Goal: Task Accomplishment & Management: Manage account settings

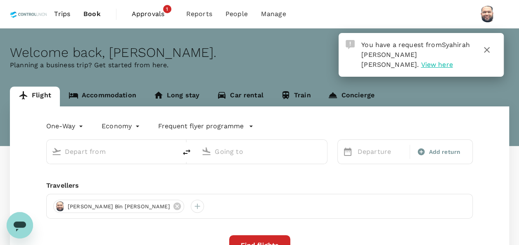
click at [147, 14] on span "Approvals" at bounding box center [152, 14] width 41 height 10
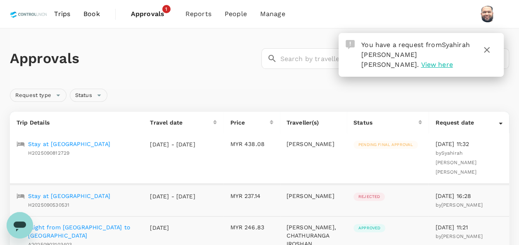
click at [108, 144] on p "Stay at [GEOGRAPHIC_DATA]" at bounding box center [69, 144] width 82 height 8
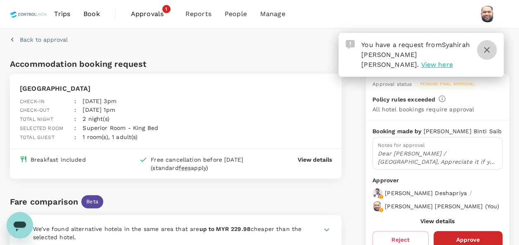
click at [488, 50] on icon "button" at bounding box center [487, 50] width 10 height 10
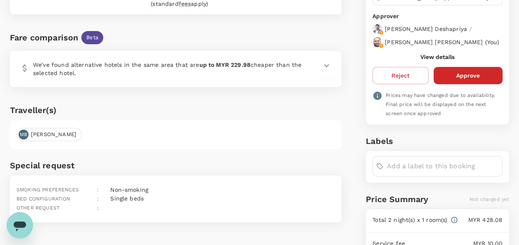
scroll to position [165, 0]
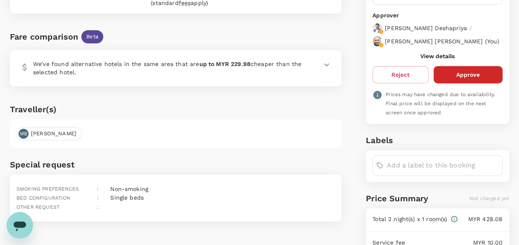
click at [324, 62] on icon at bounding box center [327, 65] width 10 height 10
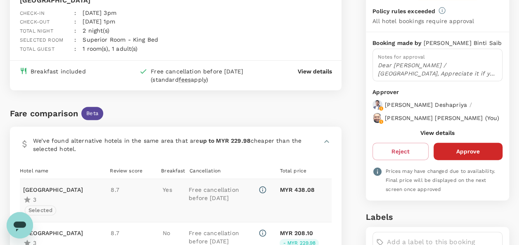
scroll to position [83, 0]
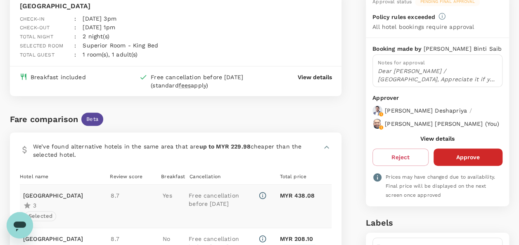
click at [327, 146] on icon at bounding box center [326, 147] width 5 height 3
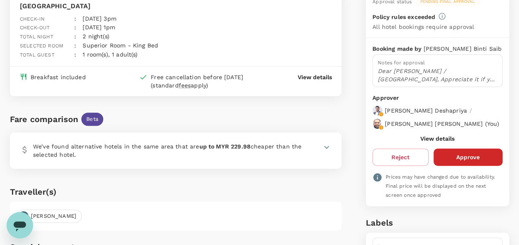
click at [326, 146] on icon at bounding box center [326, 147] width 5 height 3
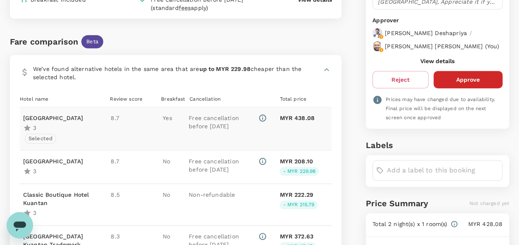
scroll to position [165, 0]
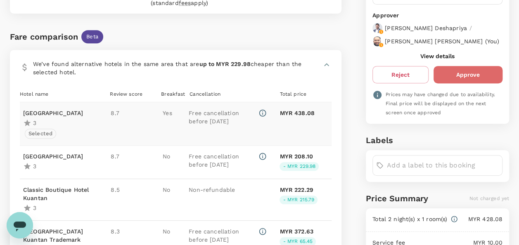
click at [477, 80] on button "Approve" at bounding box center [468, 74] width 69 height 17
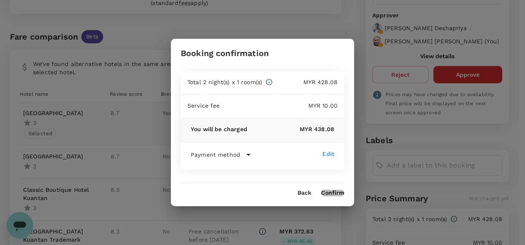
click at [330, 195] on button "Confirm" at bounding box center [332, 193] width 23 height 7
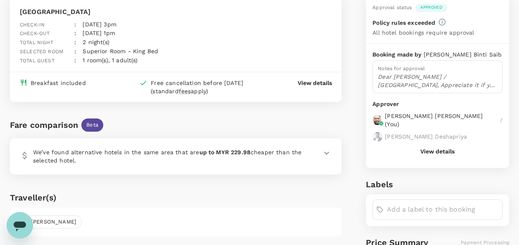
scroll to position [124, 0]
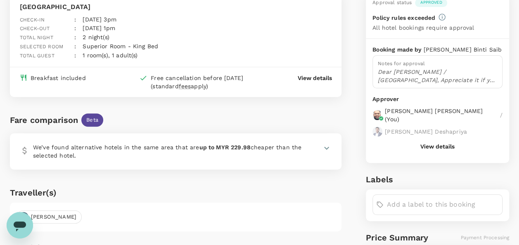
click at [431, 145] on button "View details" at bounding box center [437, 146] width 34 height 7
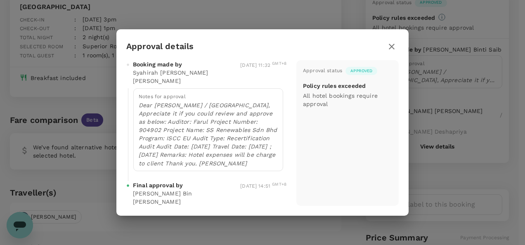
click at [393, 44] on icon "button" at bounding box center [392, 47] width 6 height 6
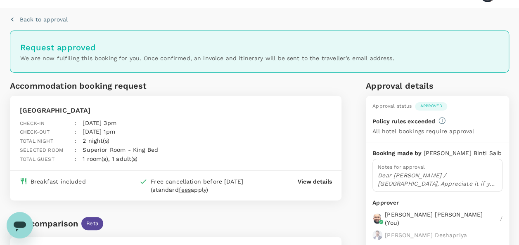
scroll to position [0, 0]
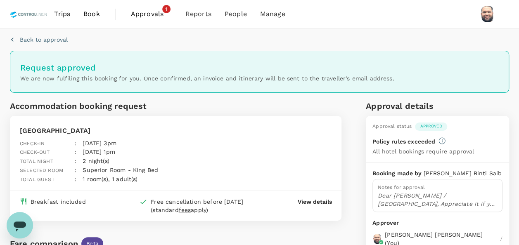
click at [143, 15] on span "Approvals" at bounding box center [151, 14] width 41 height 10
